Goal: Task Accomplishment & Management: Use online tool/utility

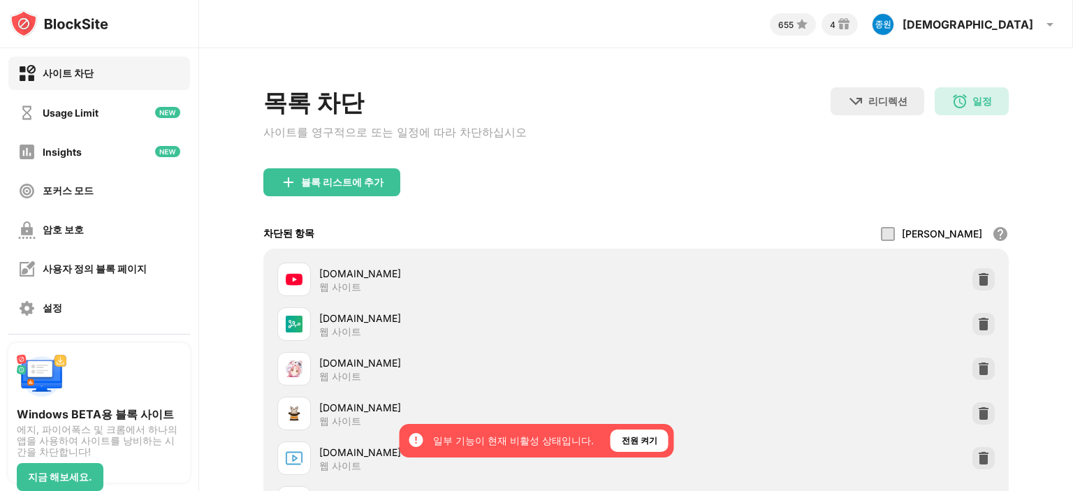
scroll to position [254, 0]
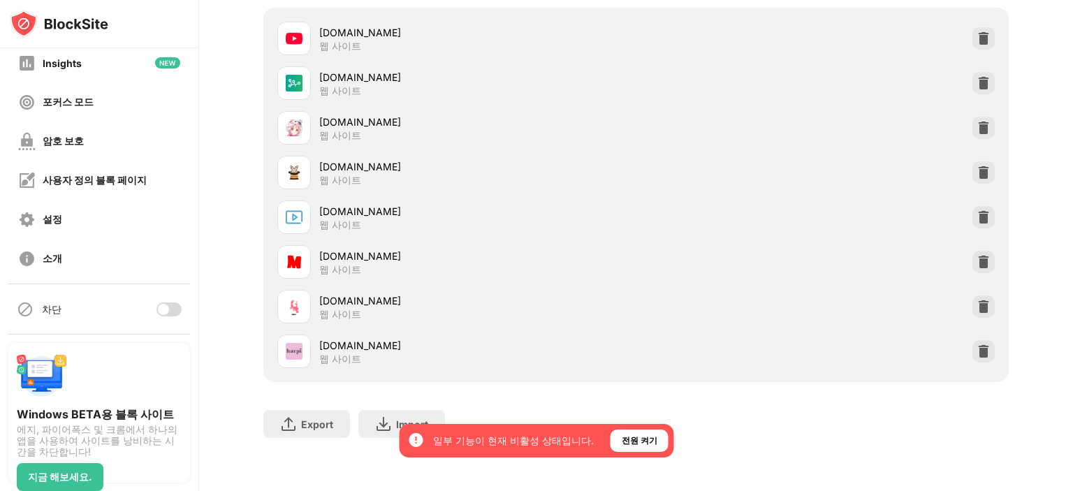
click at [226, 301] on div "목록 차단 사이트를 영구적으로 또는 일정에 따라 차단하십시오 리디렉션 웹 사이트 리디렉션을 설정하려면 클릭하십시오 일정 09:00 to 22:…" at bounding box center [636, 149] width 874 height 684
click at [226, 293] on div "목록 차단 사이트를 영구적으로 또는 일정에 따라 차단하십시오 리디렉션 웹 사이트 리디렉션을 설정하려면 클릭하십시오 일정 09:00 to 22:…" at bounding box center [636, 149] width 874 height 684
click at [157, 304] on div at bounding box center [169, 310] width 25 height 14
click at [226, 307] on div "목록 차단 사이트를 영구적으로 또는 일정에 따라 차단하십시오 리디렉션 웹 사이트 리디렉션을 설정하려면 클릭하십시오 일정 09:00 to 22:…" at bounding box center [636, 149] width 874 height 684
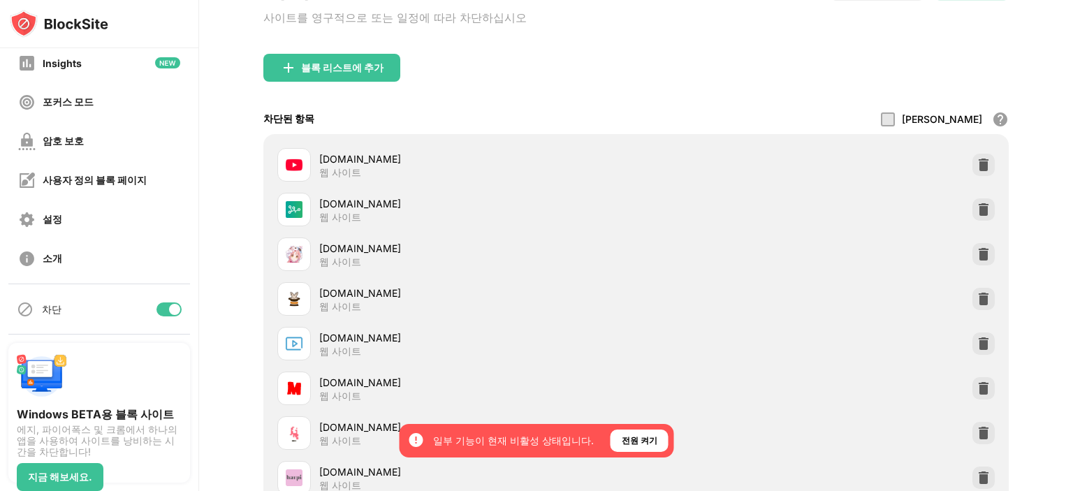
scroll to position [0, 0]
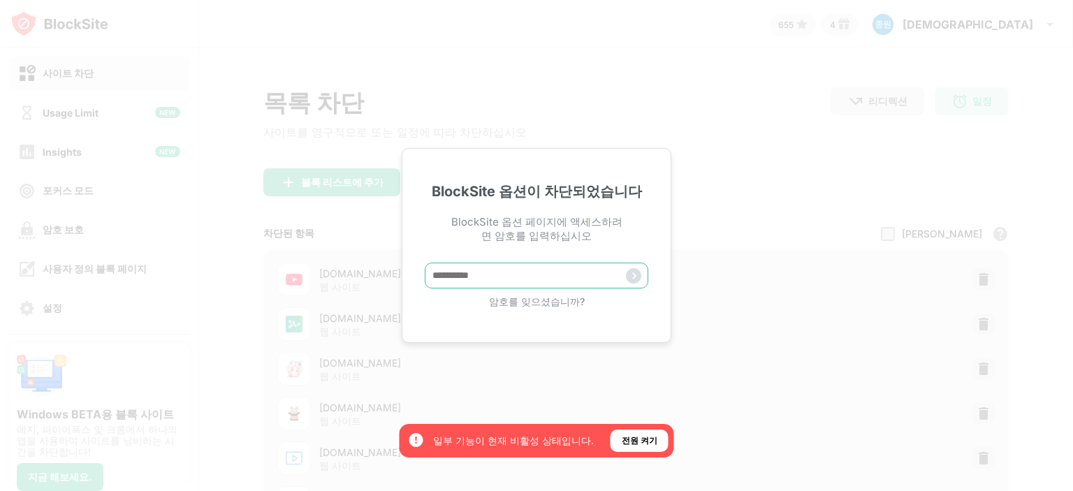
click at [471, 287] on input "text" at bounding box center [537, 276] width 224 height 26
type input "**********"
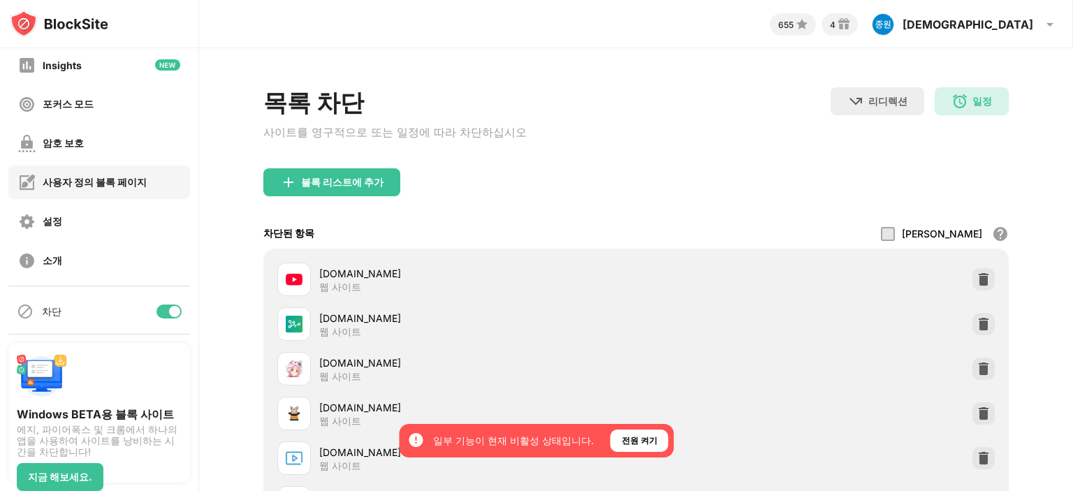
scroll to position [89, 0]
